Goal: Find specific page/section: Locate a particular part of the current website

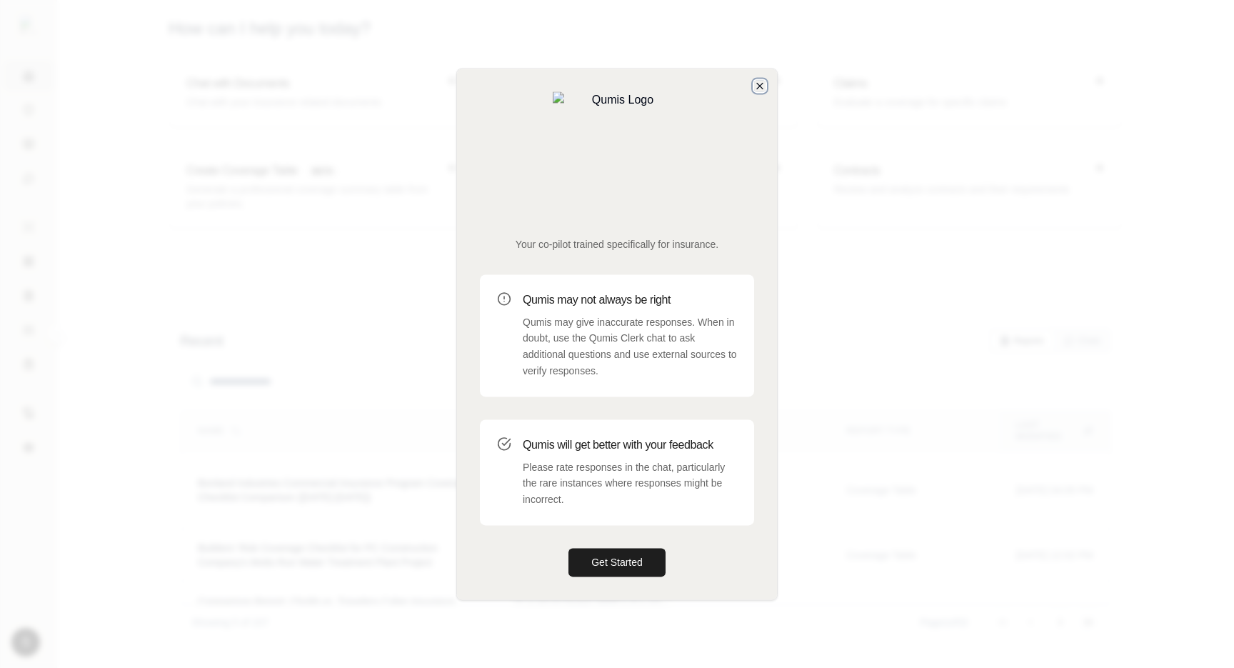
click at [761, 89] on icon "button" at bounding box center [760, 86] width 6 height 6
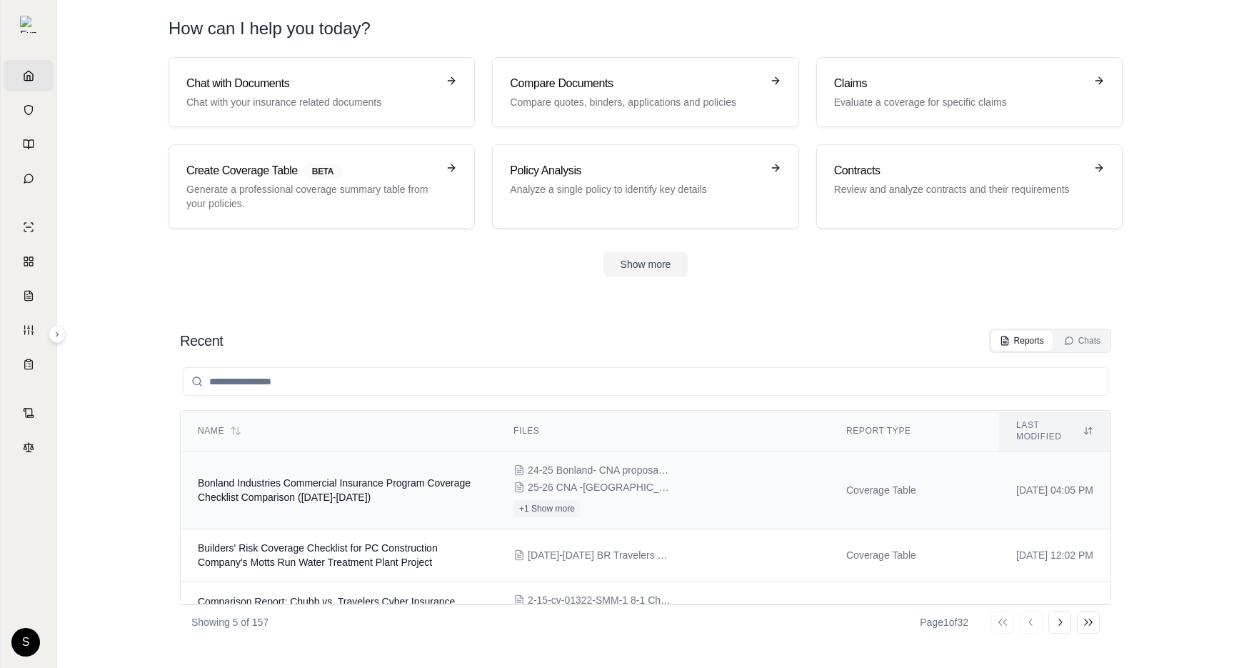
click at [439, 454] on td "Bonland Industries Commercial Insurance Program Coverage Checklist Comparison (…" at bounding box center [339, 490] width 316 height 78
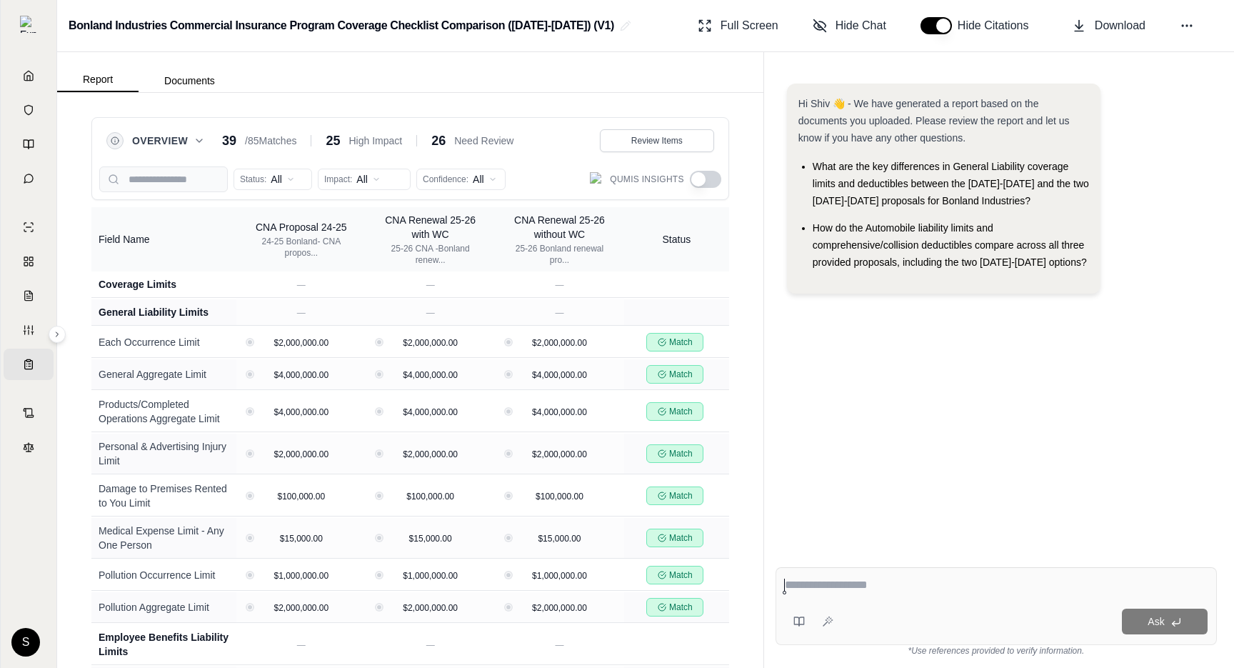
click at [710, 181] on button "button" at bounding box center [705, 179] width 31 height 17
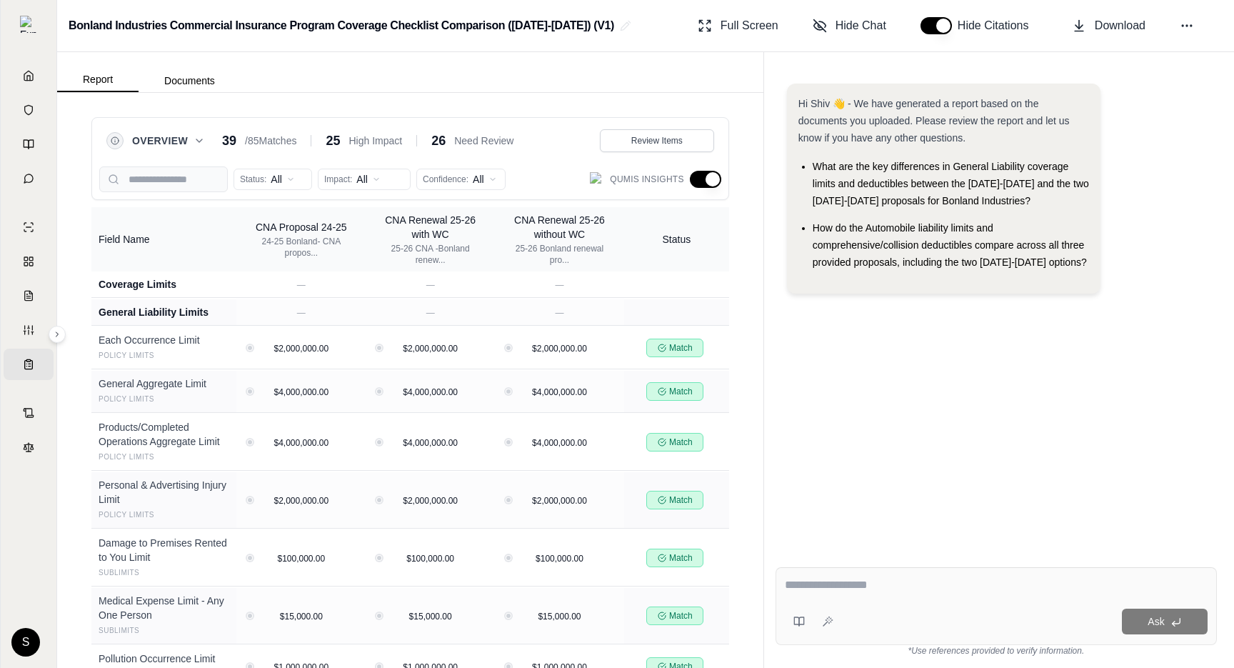
click at [698, 179] on button "button" at bounding box center [705, 179] width 31 height 17
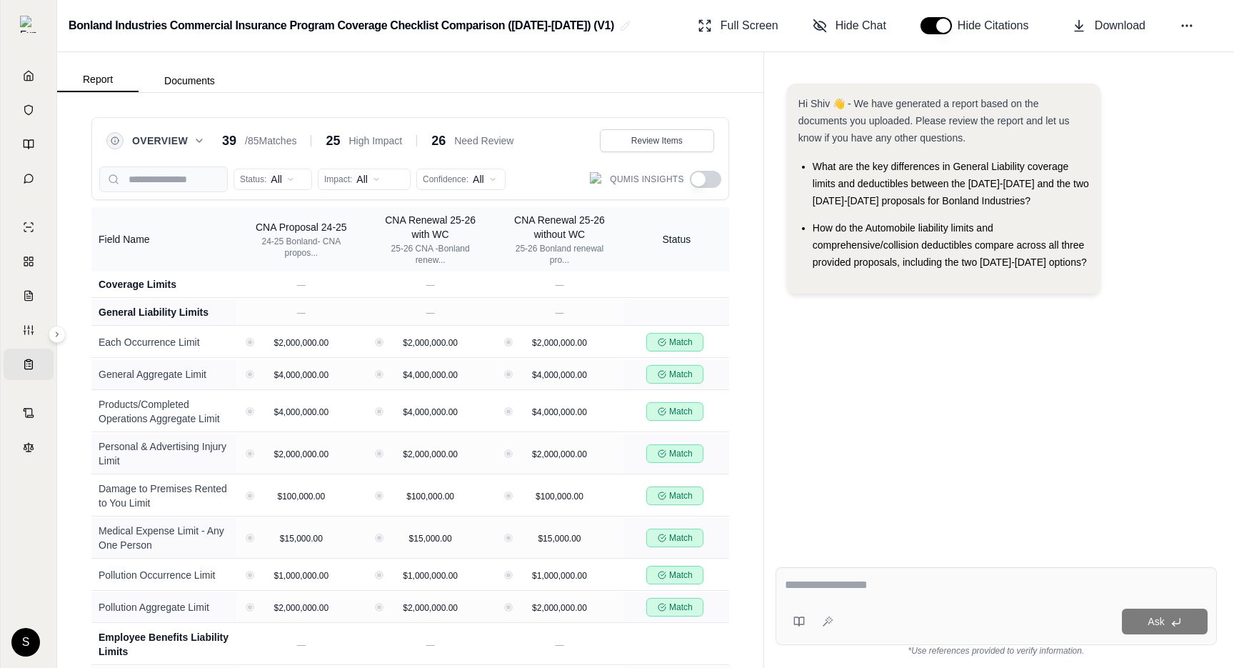
click at [698, 179] on button "button" at bounding box center [705, 179] width 31 height 17
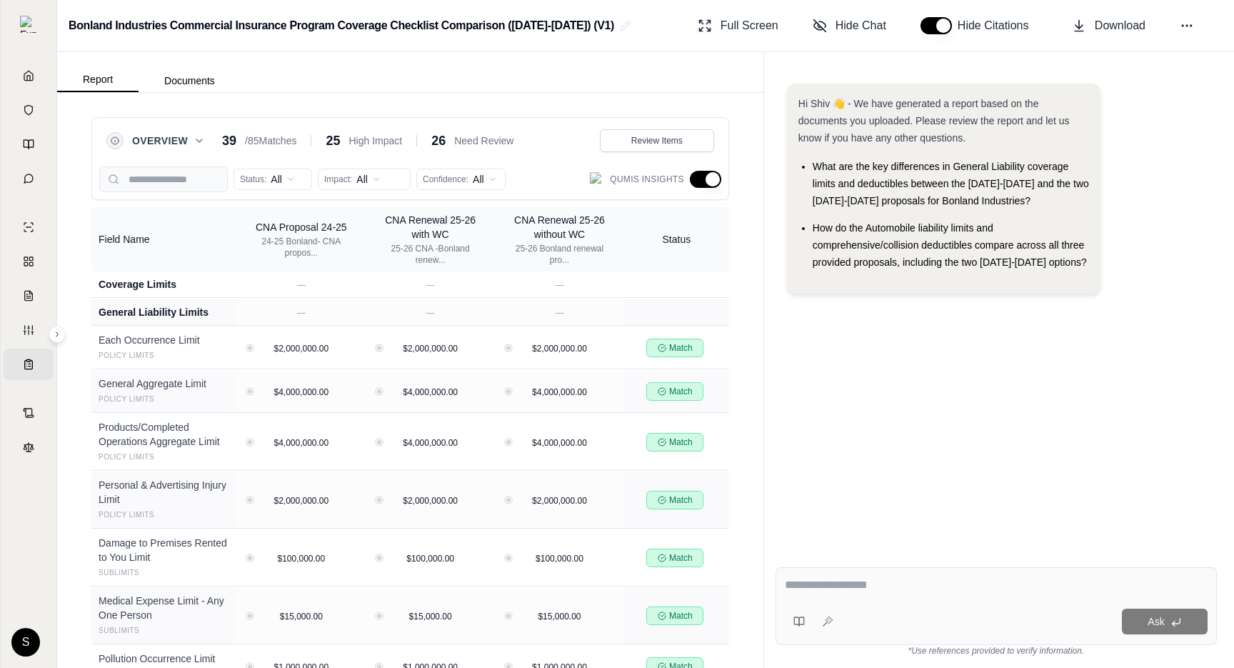
click at [698, 179] on button "button" at bounding box center [705, 179] width 31 height 17
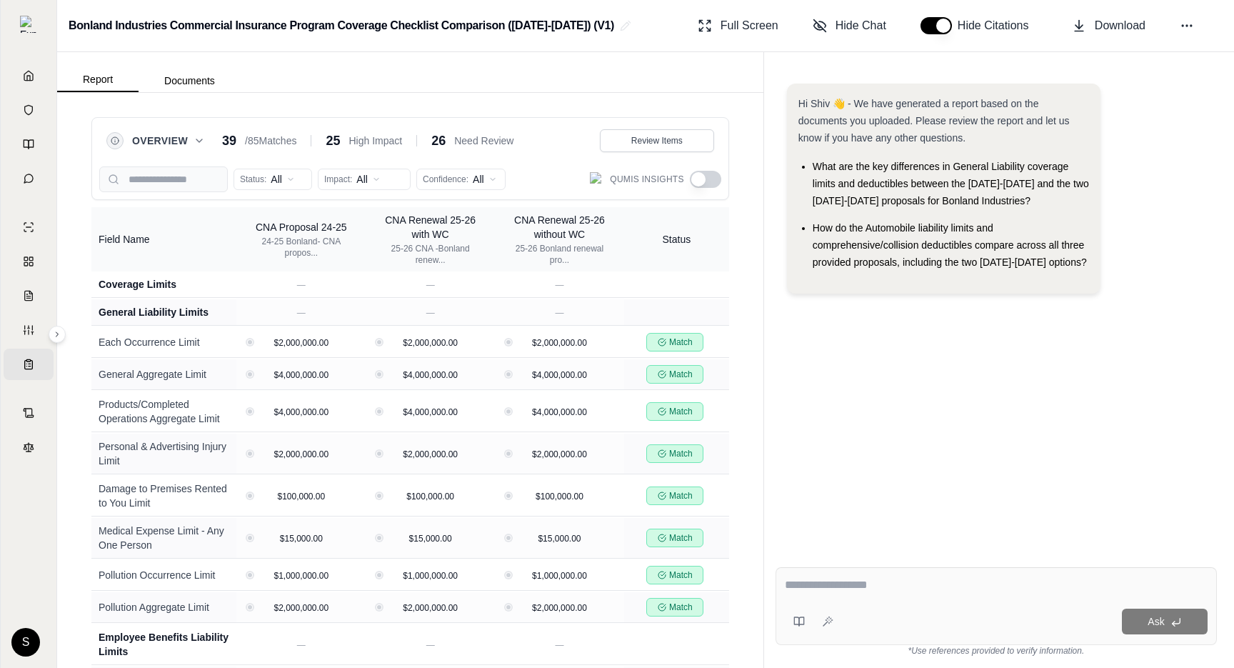
click at [698, 179] on button "button" at bounding box center [705, 179] width 31 height 17
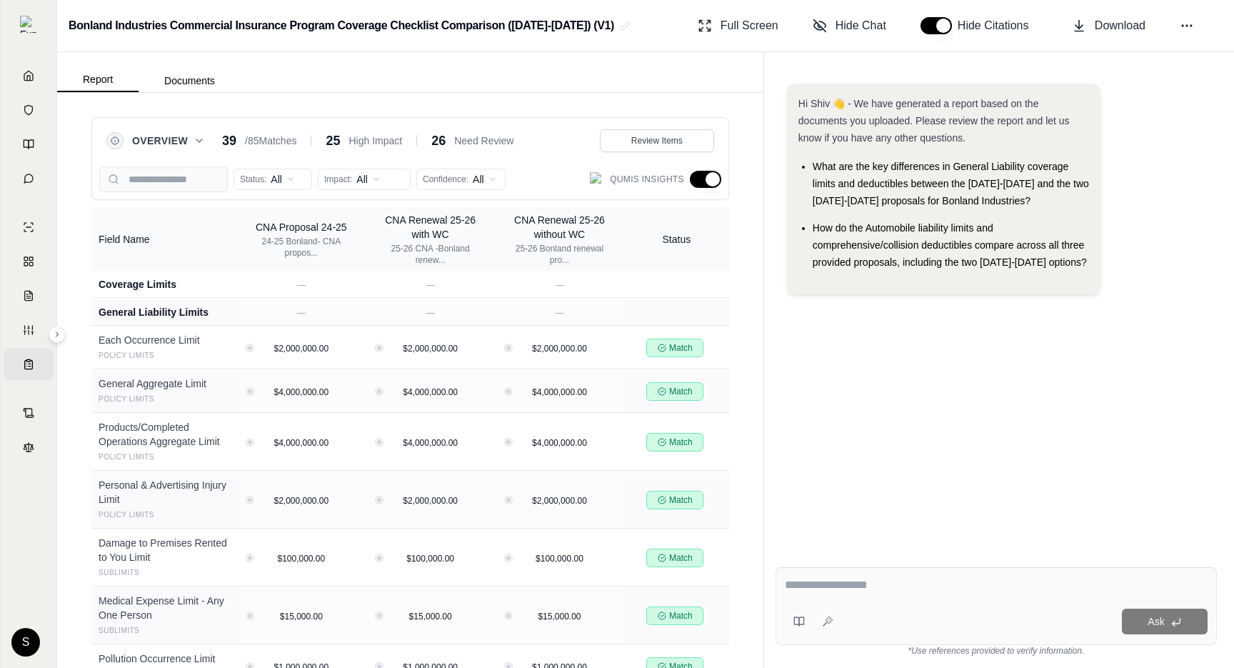
click at [704, 181] on button "button" at bounding box center [705, 179] width 31 height 17
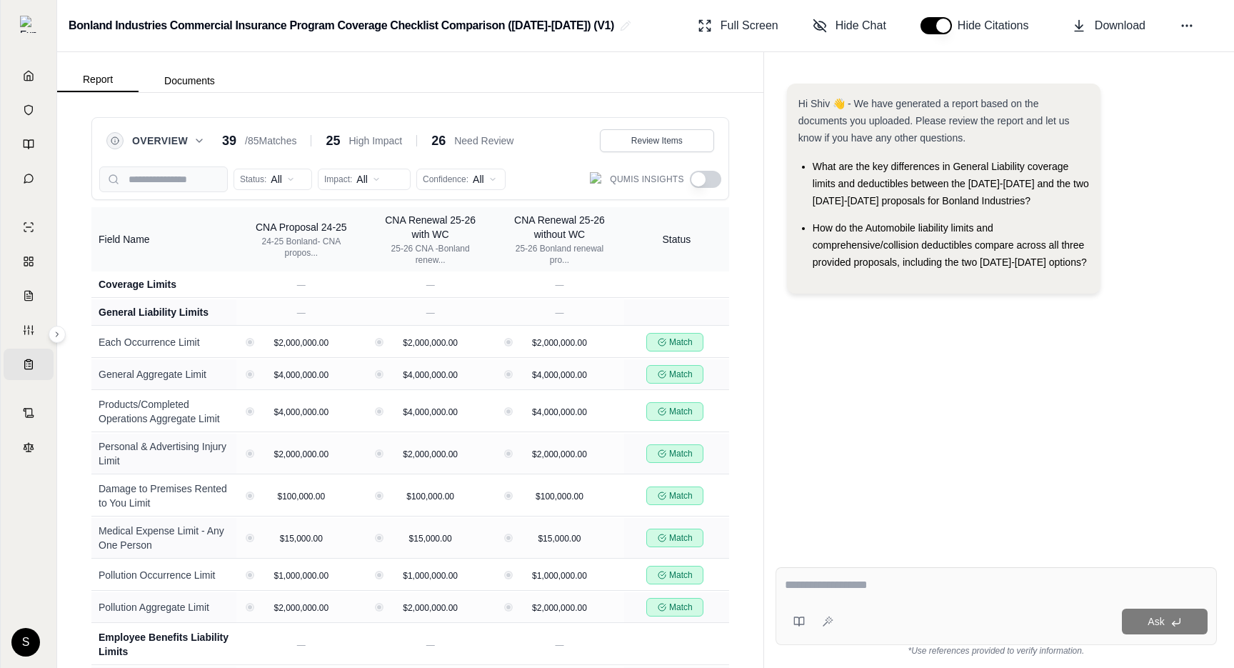
scroll to position [1, 0]
click at [198, 136] on icon at bounding box center [199, 139] width 11 height 11
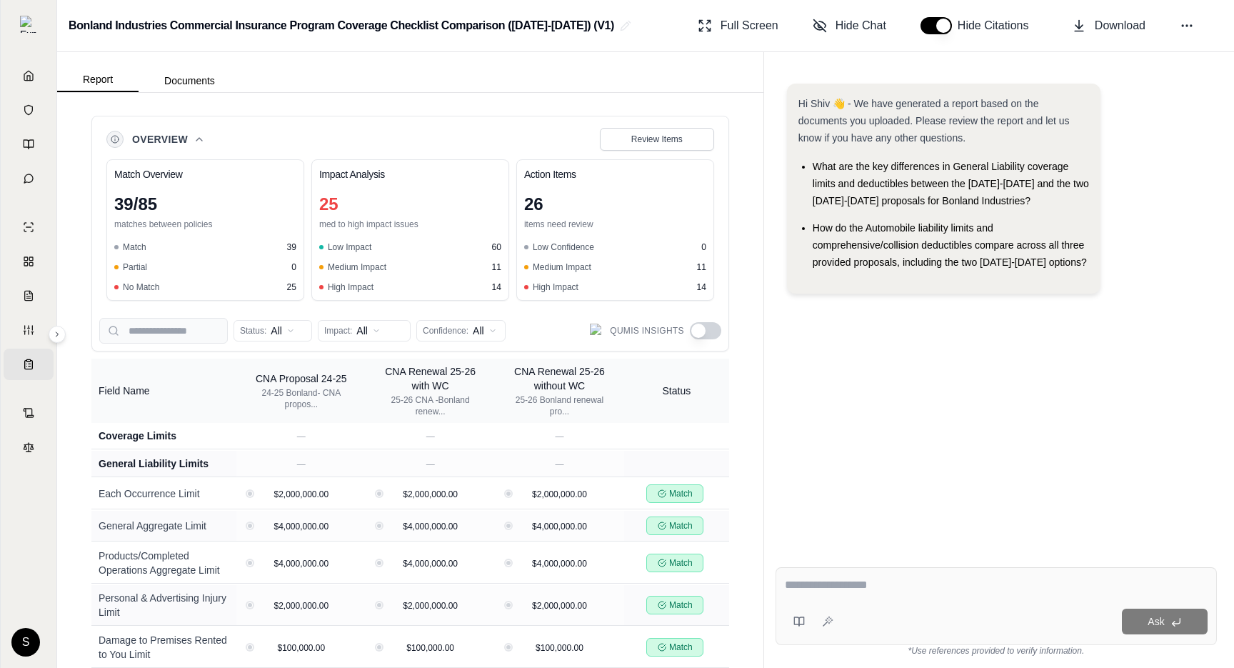
click at [198, 135] on icon at bounding box center [199, 139] width 11 height 11
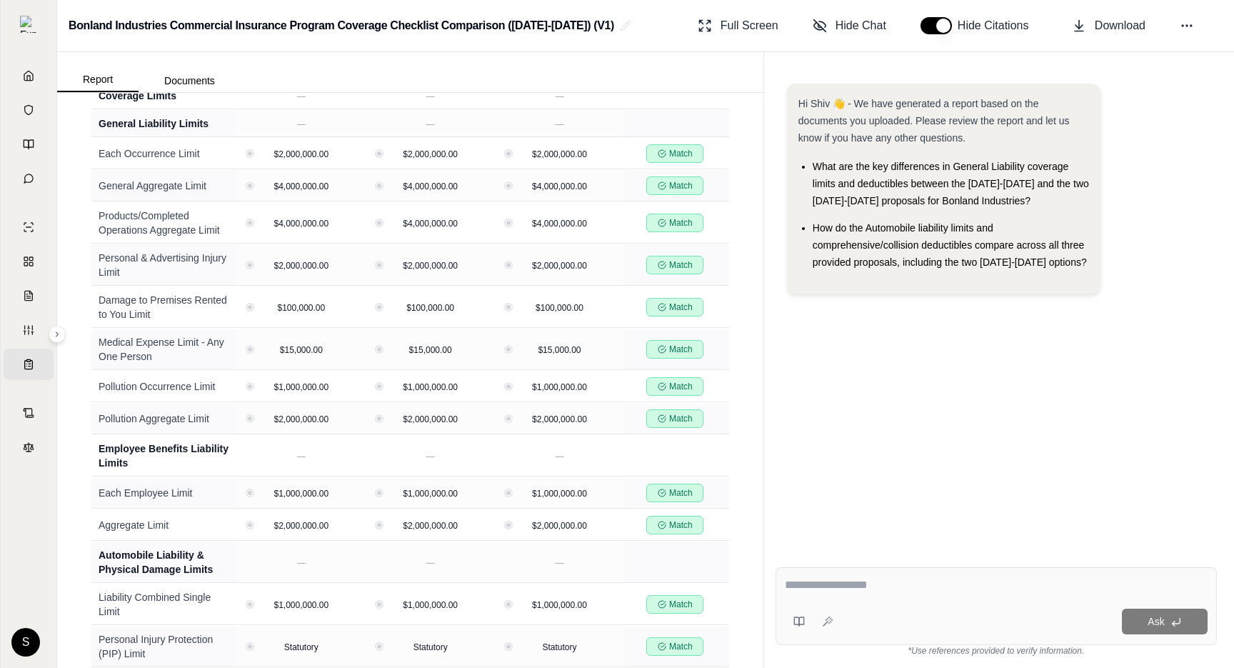
scroll to position [0, 0]
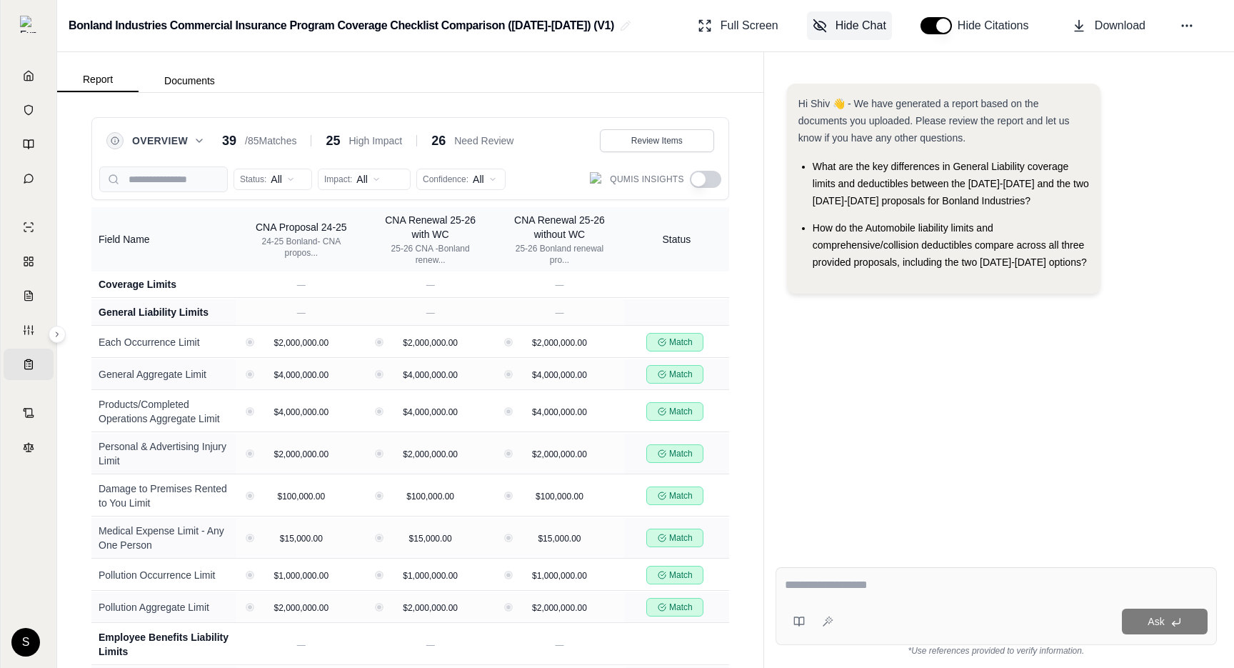
click at [872, 23] on span "Hide Chat" at bounding box center [861, 25] width 51 height 17
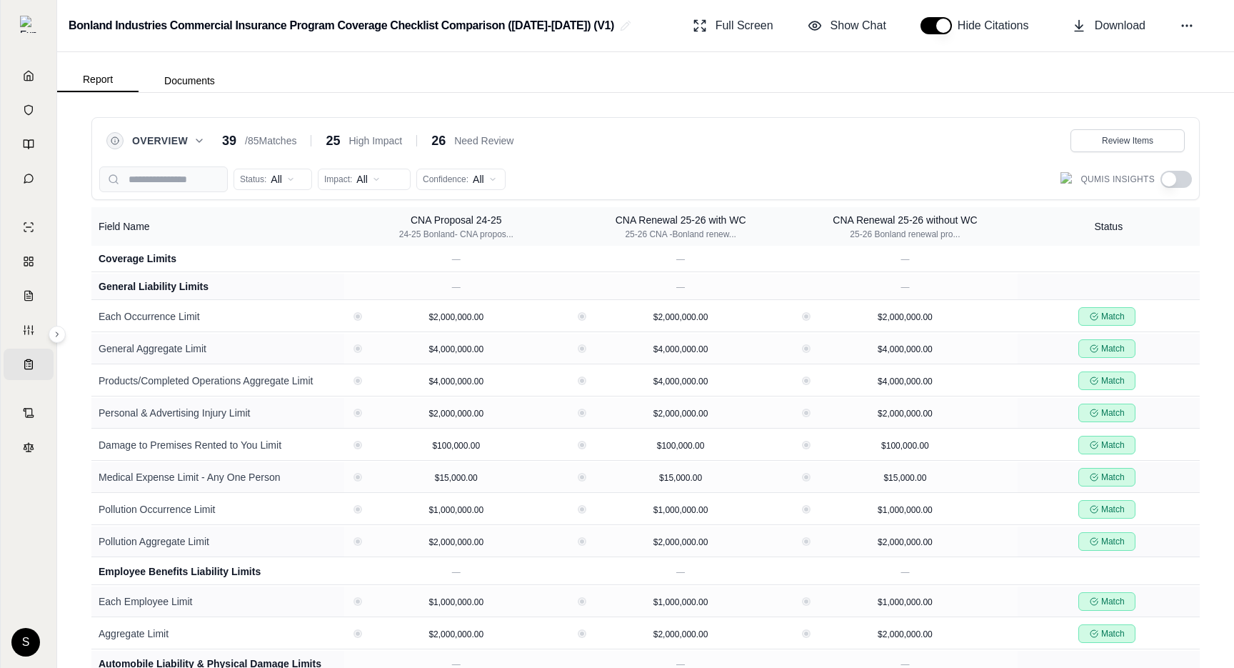
click at [164, 137] on span "Overview" at bounding box center [160, 141] width 56 height 14
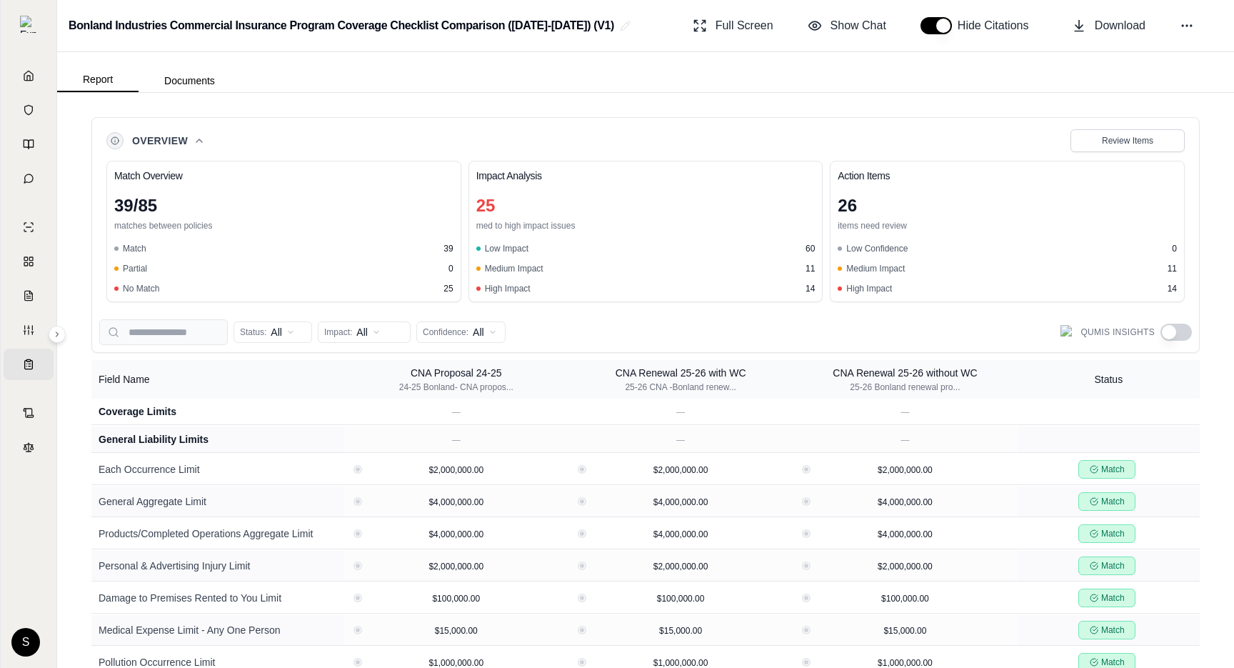
click at [164, 136] on span "Overview" at bounding box center [160, 141] width 56 height 14
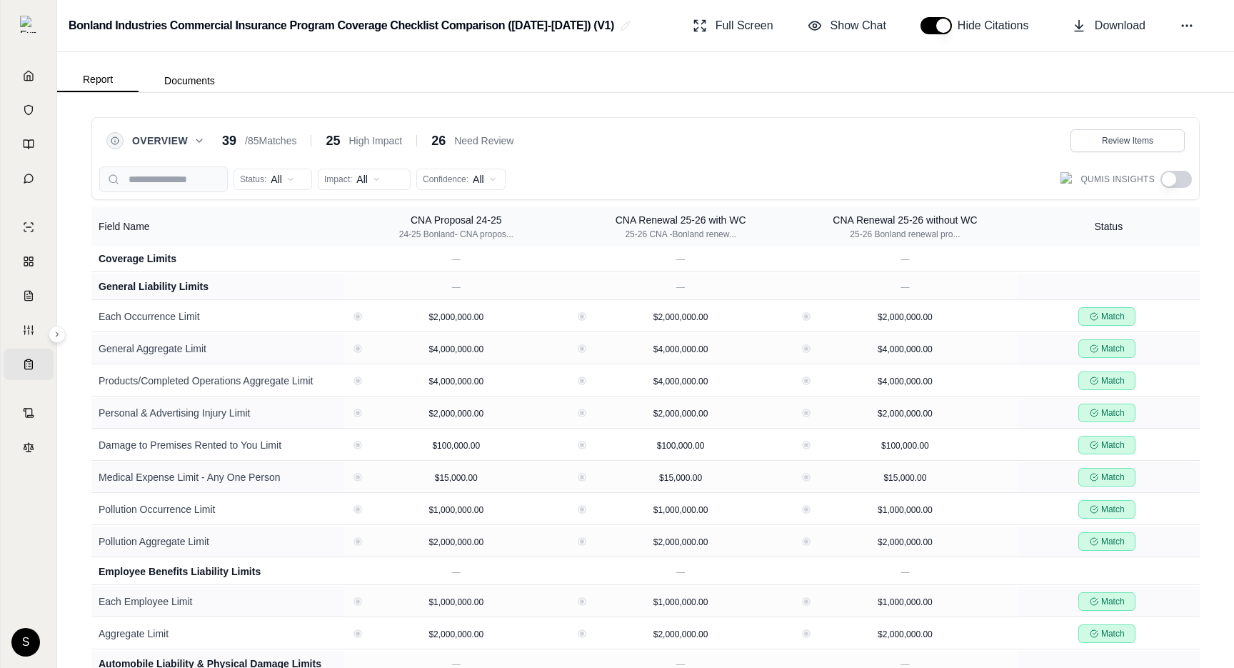
click at [164, 136] on span "Overview" at bounding box center [160, 141] width 56 height 14
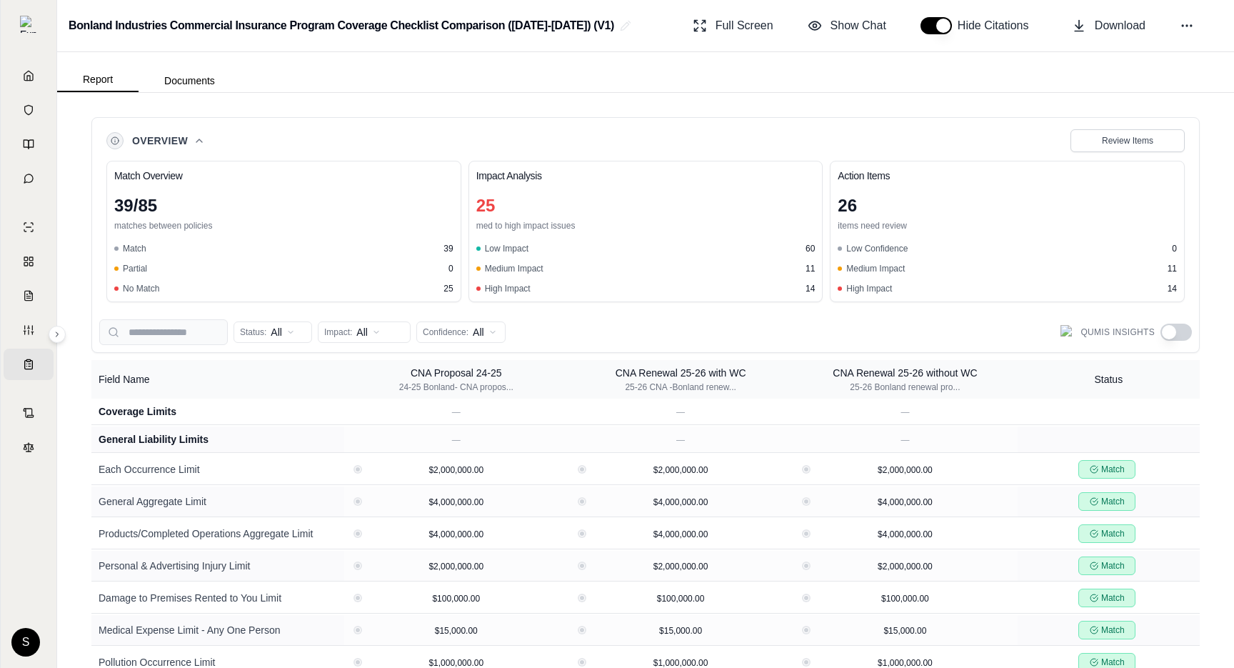
click at [195, 143] on icon at bounding box center [199, 140] width 11 height 11
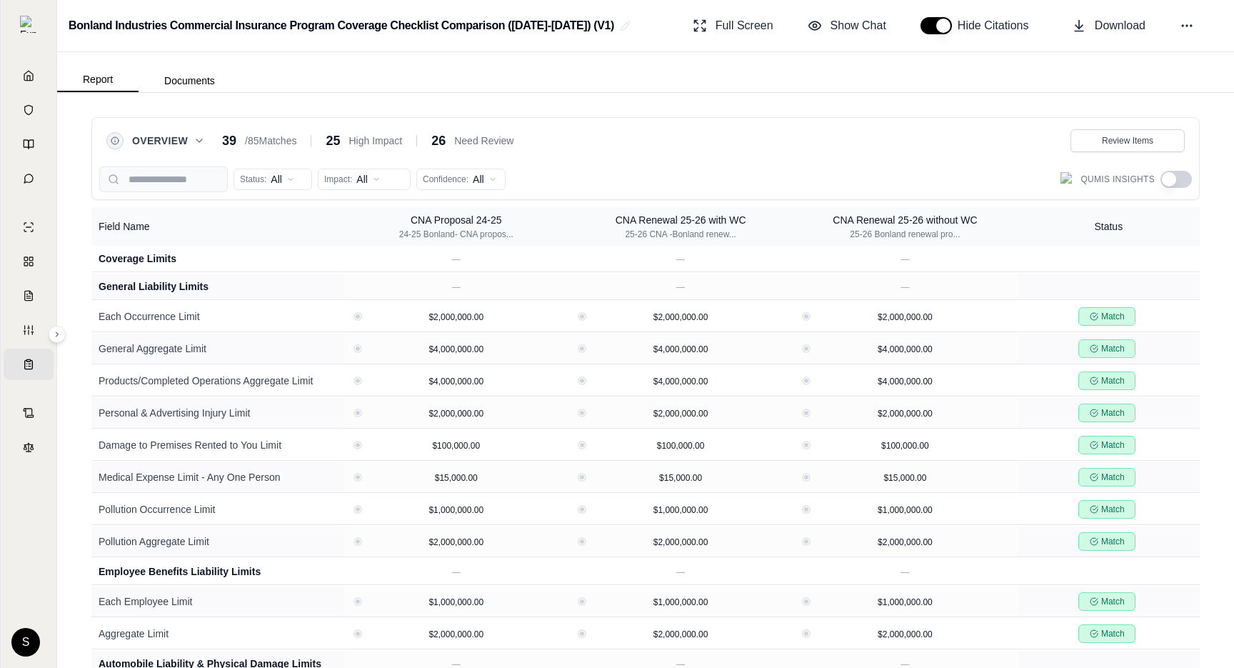
click at [195, 144] on icon at bounding box center [199, 140] width 11 height 11
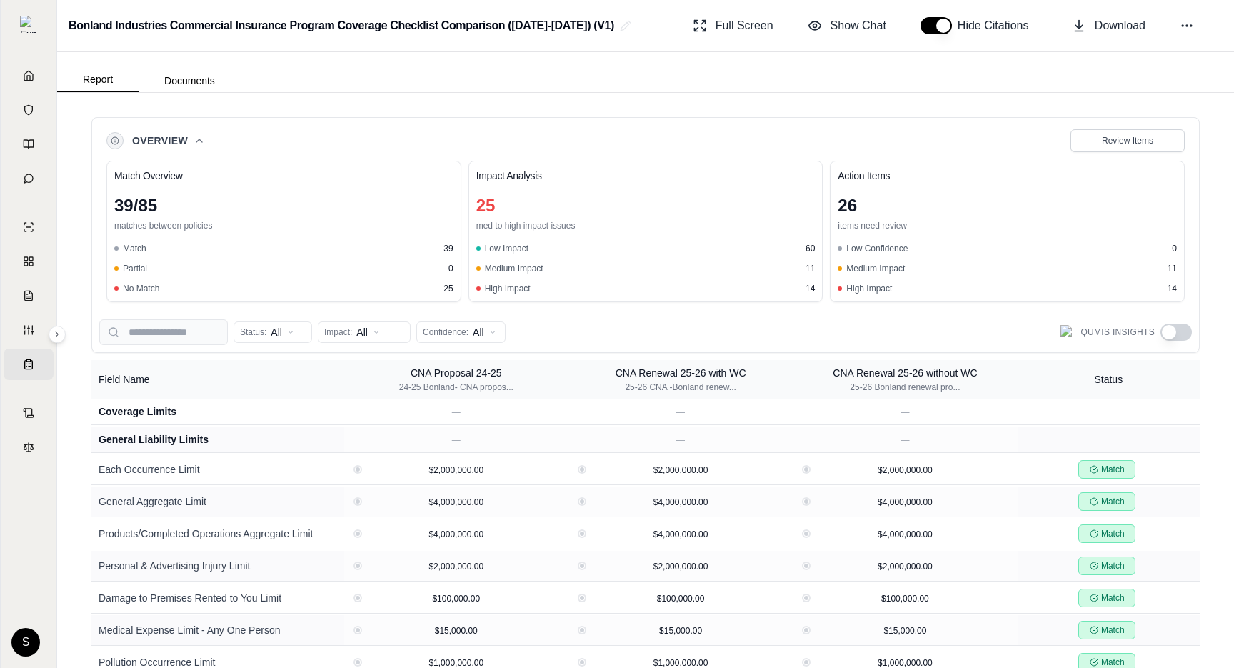
click at [195, 144] on icon at bounding box center [199, 140] width 11 height 11
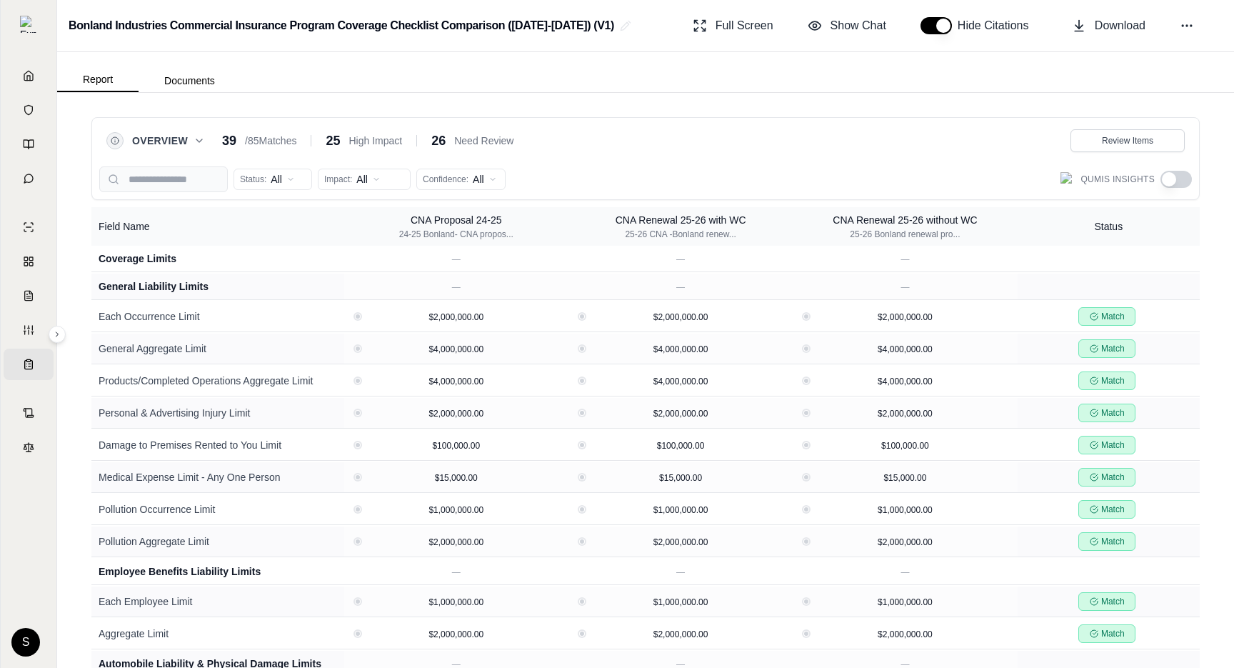
click at [195, 144] on icon at bounding box center [199, 140] width 11 height 11
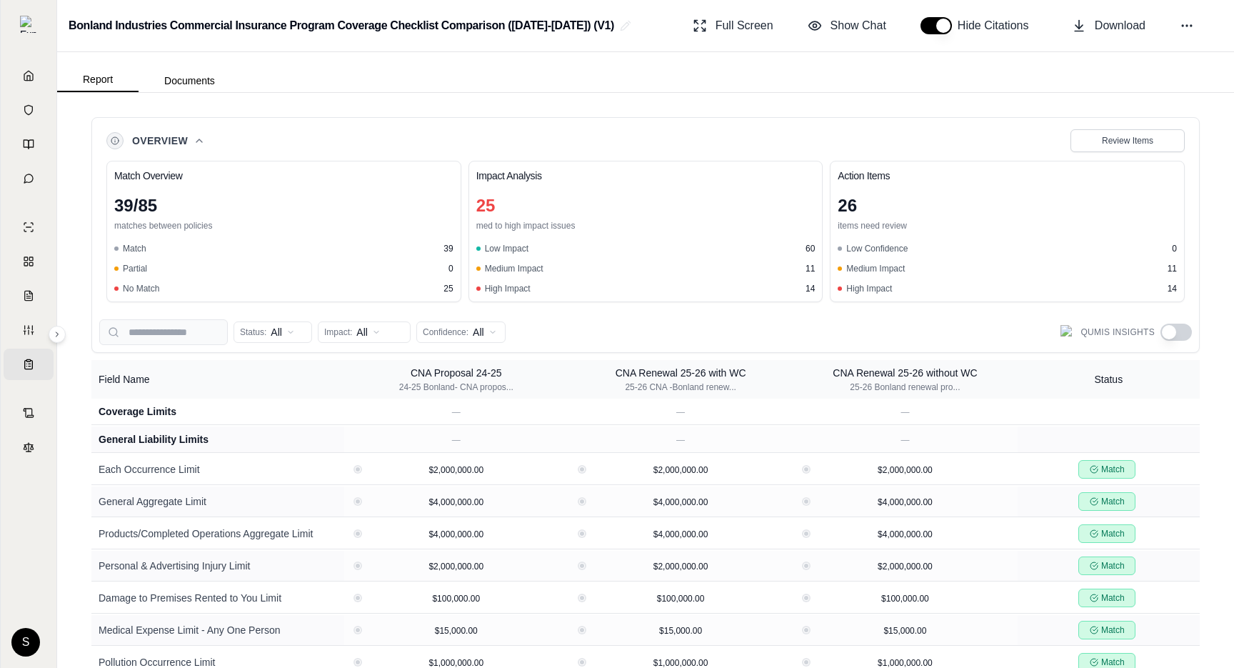
click at [195, 144] on icon at bounding box center [199, 140] width 11 height 11
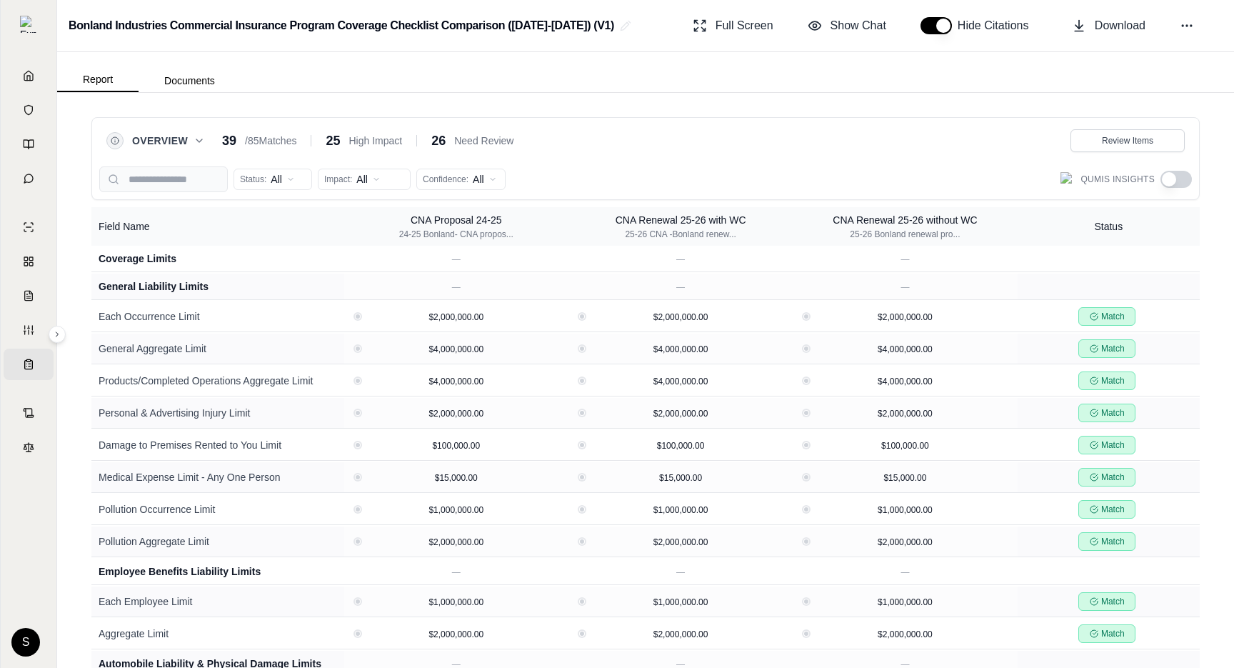
click at [201, 139] on icon at bounding box center [199, 140] width 11 height 11
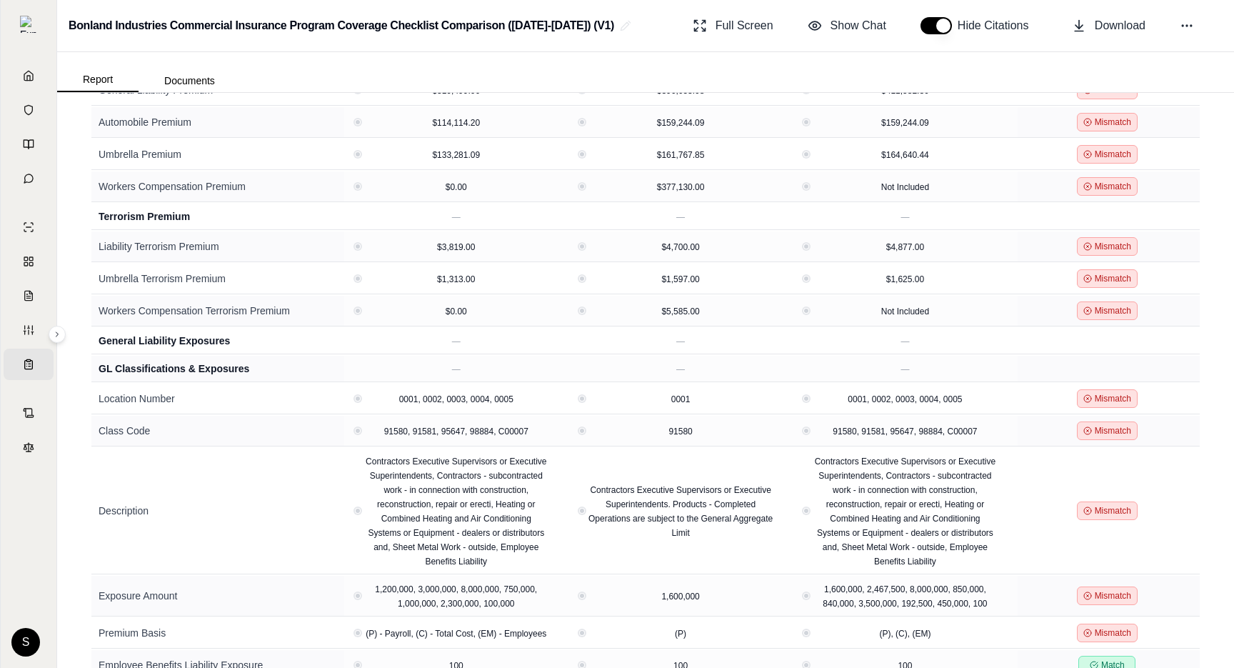
scroll to position [2132, 0]
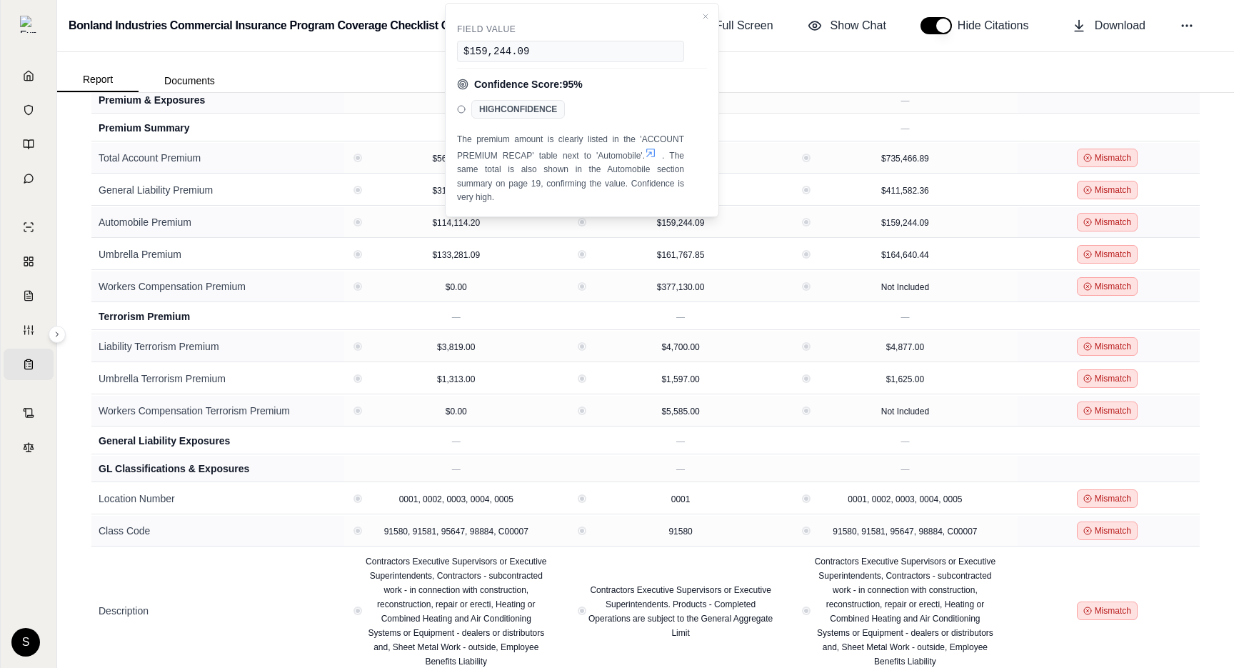
click at [654, 156] on icon at bounding box center [650, 152] width 11 height 11
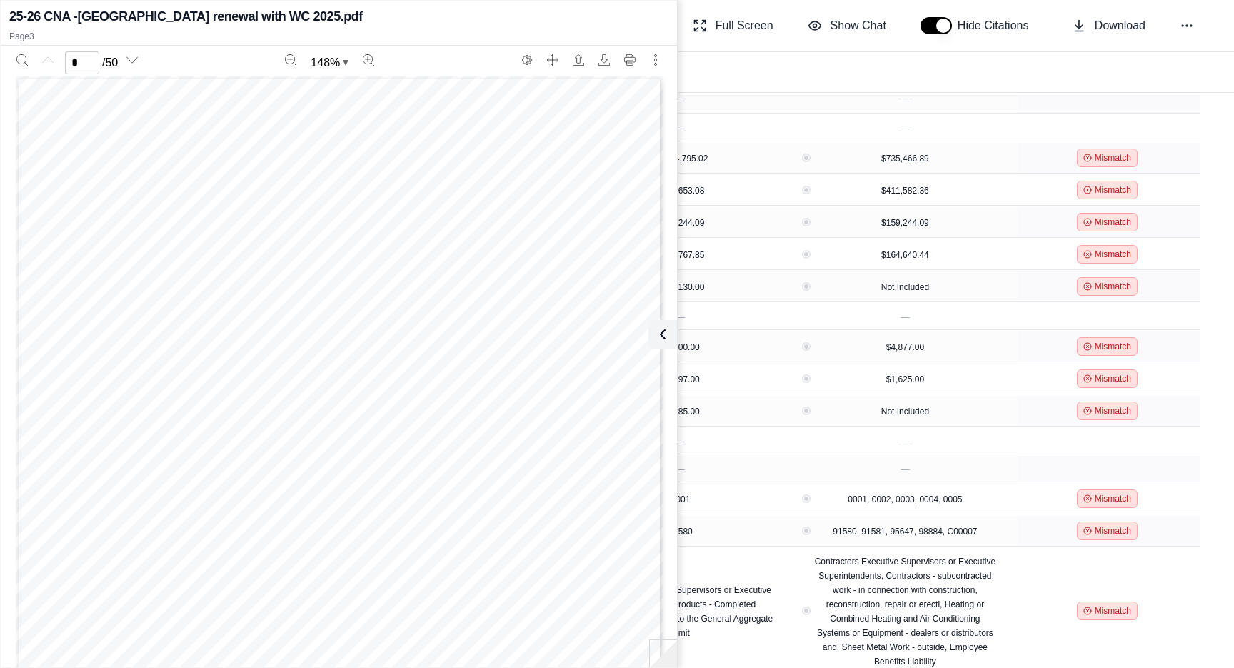
scroll to position [0, 0]
type input "*"
click at [644, 336] on div "3 of 50 , , September 11, 2025 TO: Georgeta Soare Nfp Property & Casualty Servi…" at bounding box center [339, 494] width 647 height 837
click at [655, 338] on icon at bounding box center [659, 334] width 17 height 17
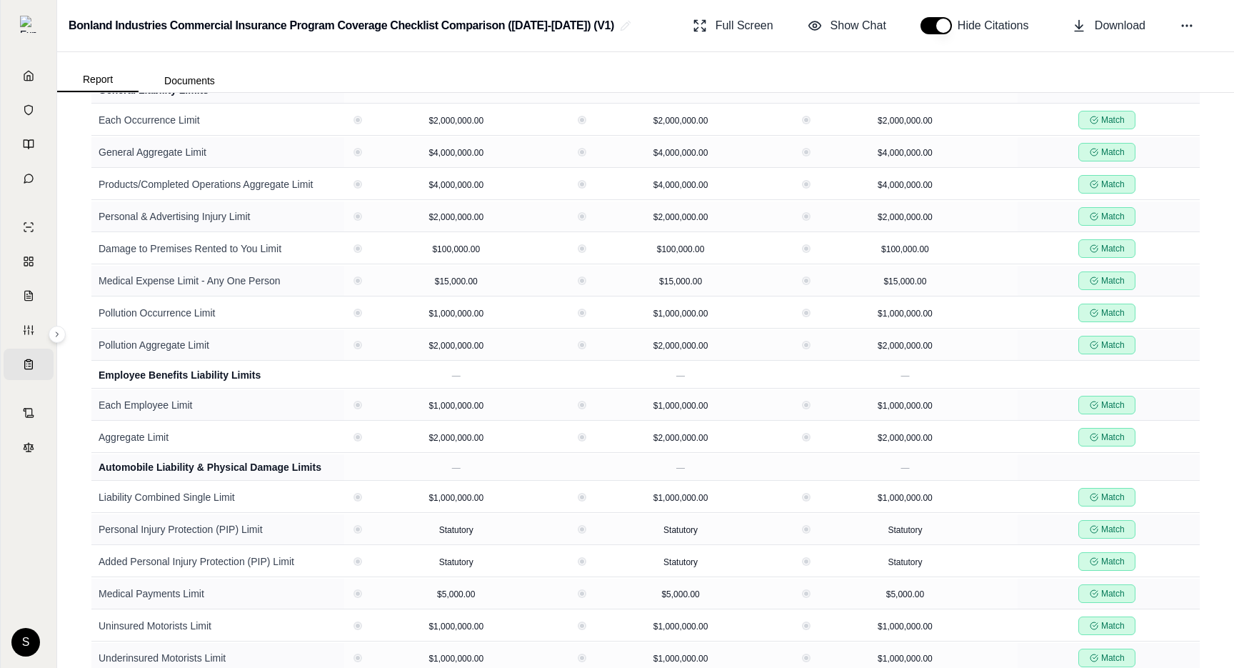
scroll to position [0, 0]
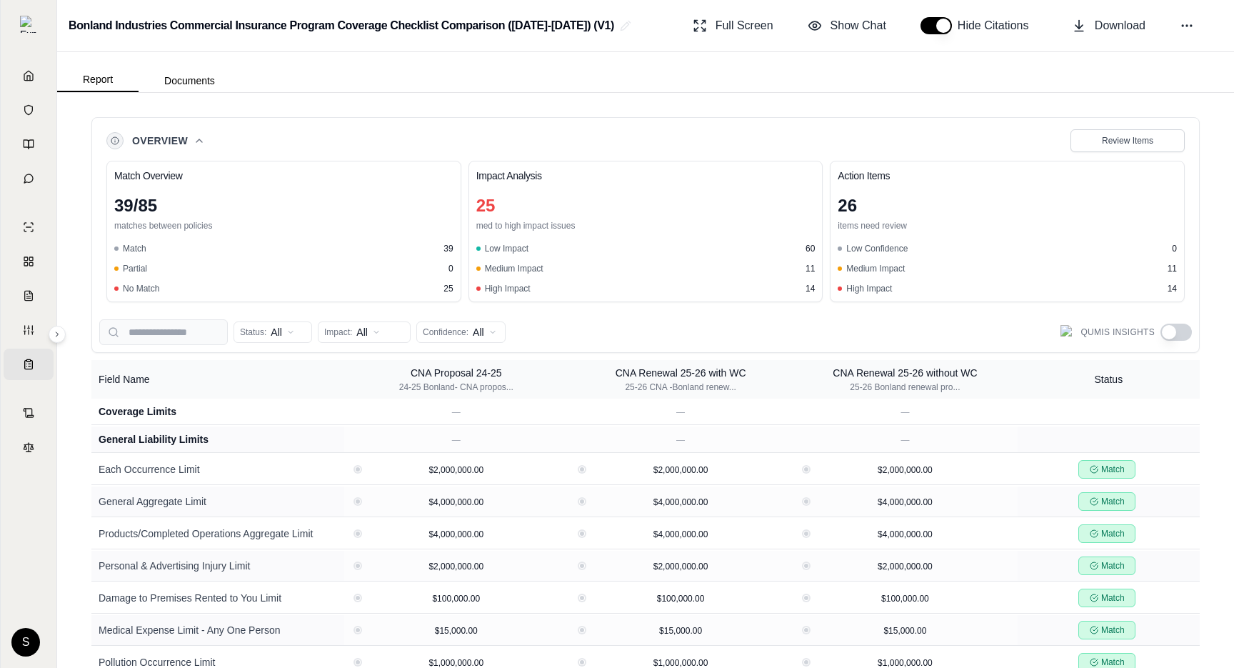
click at [200, 131] on div "Overview Review Items" at bounding box center [645, 140] width 1079 height 23
click at [200, 135] on icon at bounding box center [199, 140] width 11 height 11
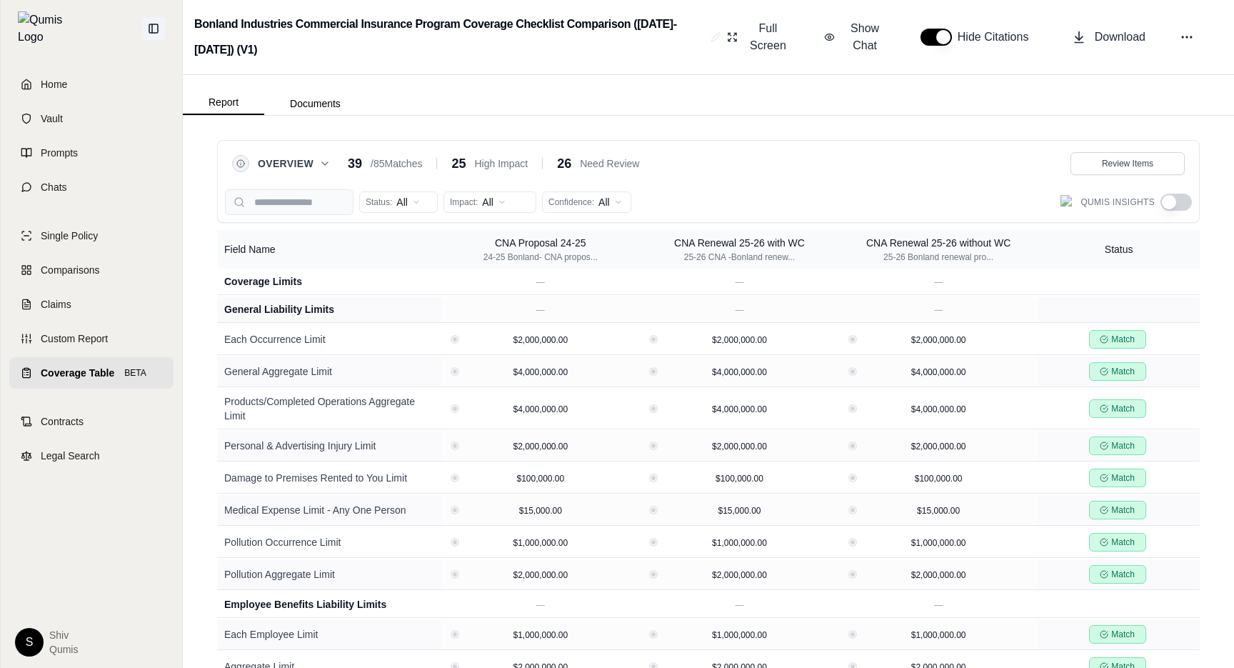
click at [161, 23] on button at bounding box center [153, 28] width 23 height 23
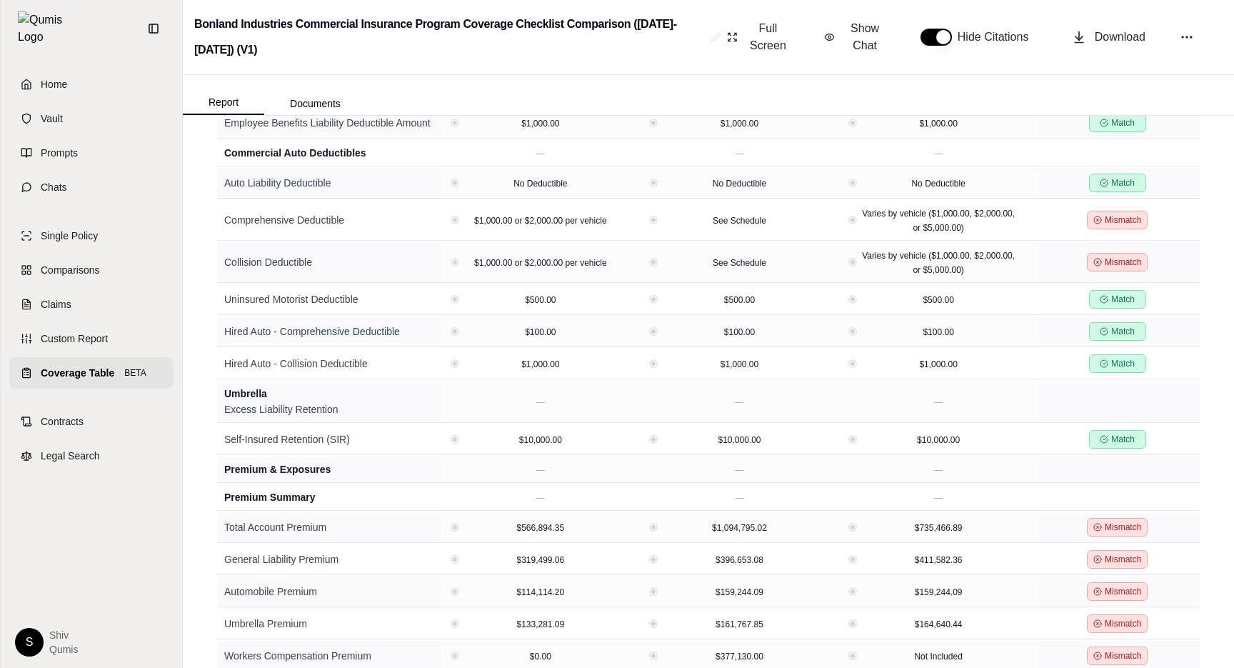
scroll to position [1847, 0]
